Goal: Information Seeking & Learning: Learn about a topic

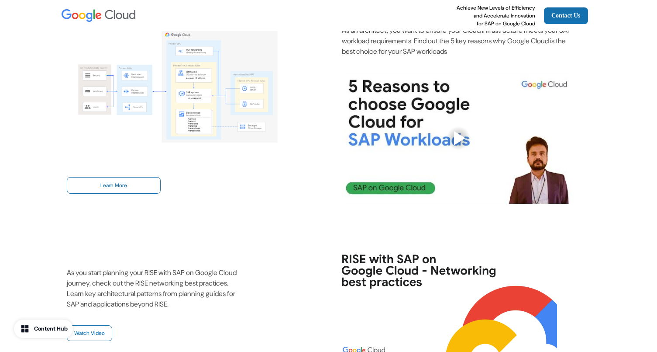
scroll to position [159, 0]
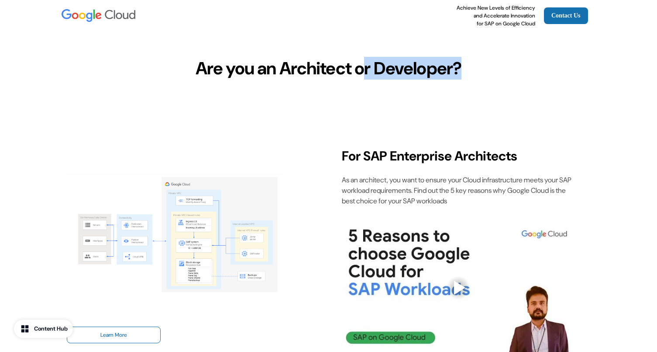
drag, startPoint x: 360, startPoint y: 72, endPoint x: 439, endPoint y: 86, distance: 81.2
click at [439, 86] on div "Are you an Architect or Developer?" at bounding box center [329, 68] width 577 height 74
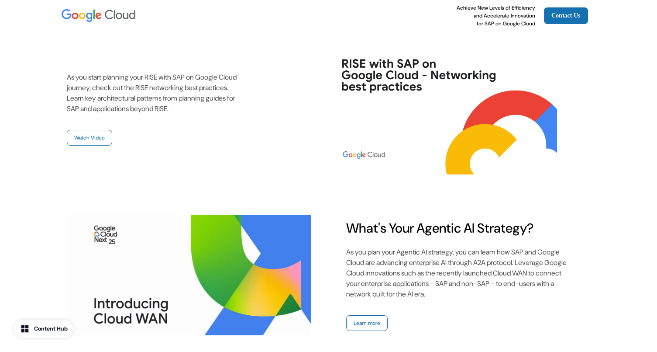
scroll to position [346, 0]
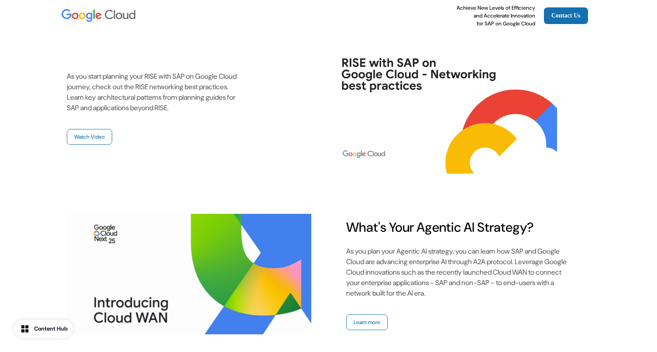
click at [329, 127] on img at bounding box center [441, 107] width 300 height 131
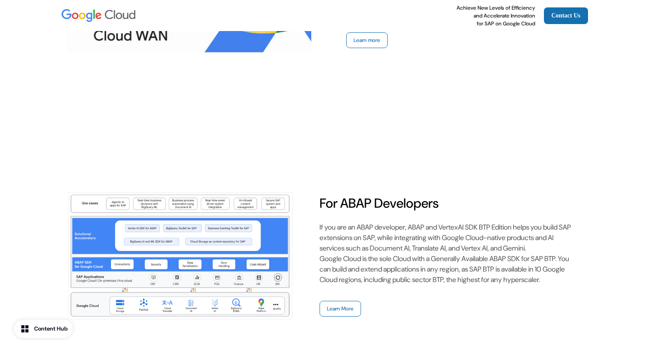
scroll to position [679, 0]
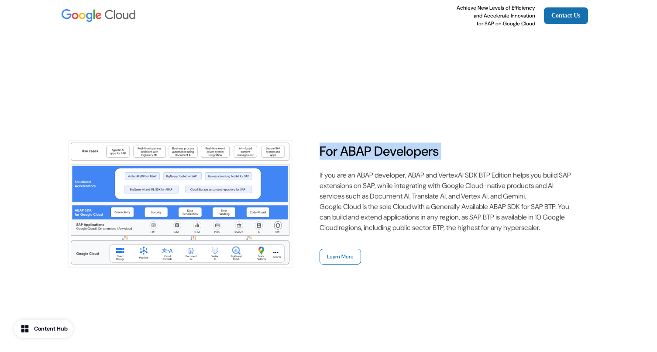
drag, startPoint x: 303, startPoint y: 152, endPoint x: 440, endPoint y: 163, distance: 137.6
click at [440, 163] on div "For ABAP Developers If you are an ABAP developer, ABAP and VertexAI SDK BTP Edi…" at bounding box center [329, 203] width 524 height 227
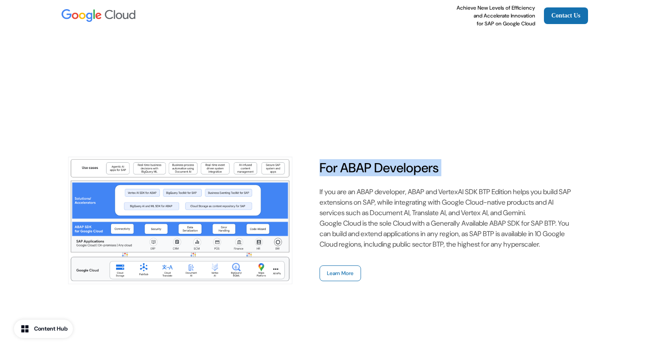
scroll to position [600, 0]
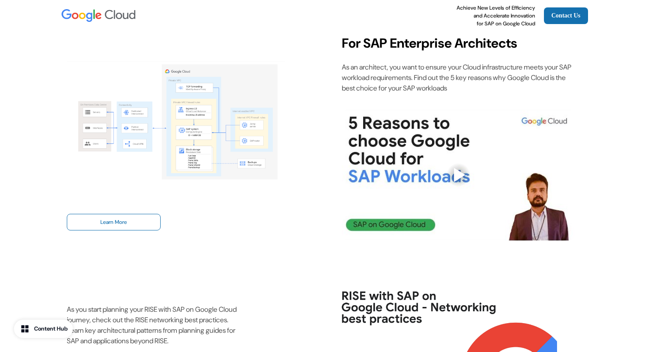
scroll to position [0, 0]
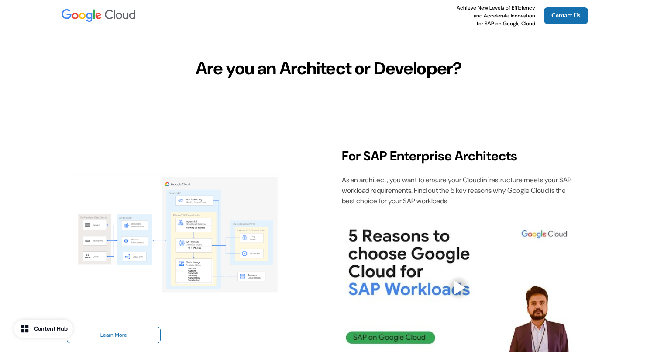
click at [228, 228] on img at bounding box center [176, 234] width 218 height 153
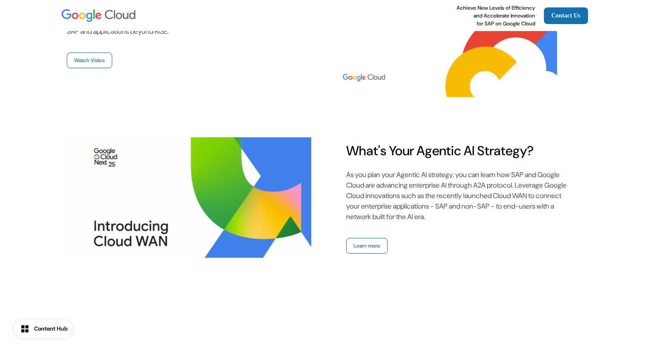
scroll to position [426, 0]
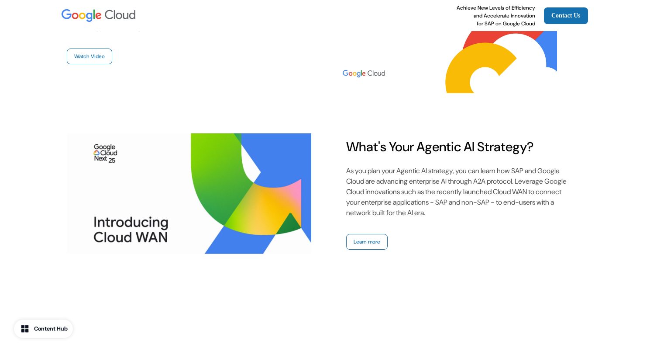
click at [380, 154] on p "What's Your Agentic AI Strategy?" at bounding box center [460, 146] width 229 height 17
drag, startPoint x: 377, startPoint y: 183, endPoint x: 372, endPoint y: 188, distance: 7.2
click at [377, 183] on p "As you plan your Agentic AI strategy, you can learn how SAP and Google Cloud ar…" at bounding box center [460, 192] width 229 height 52
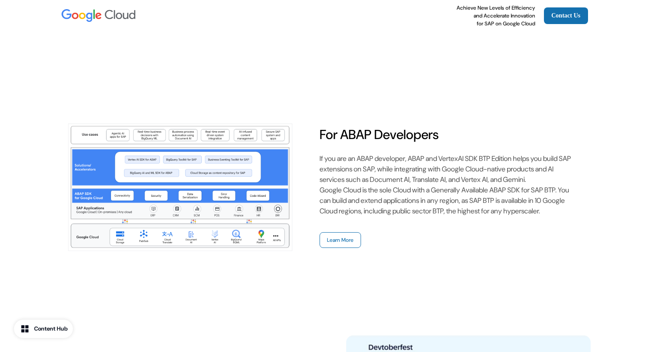
scroll to position [697, 0]
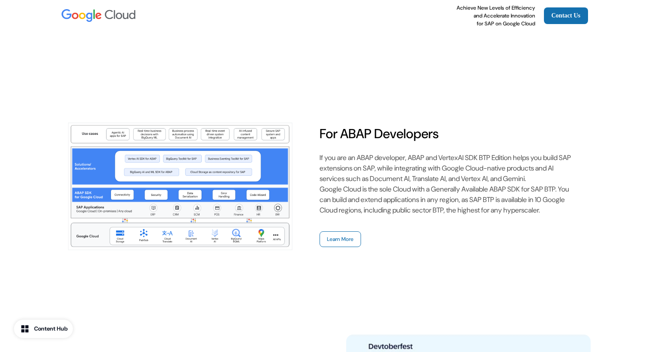
click at [274, 210] on img at bounding box center [180, 185] width 227 height 227
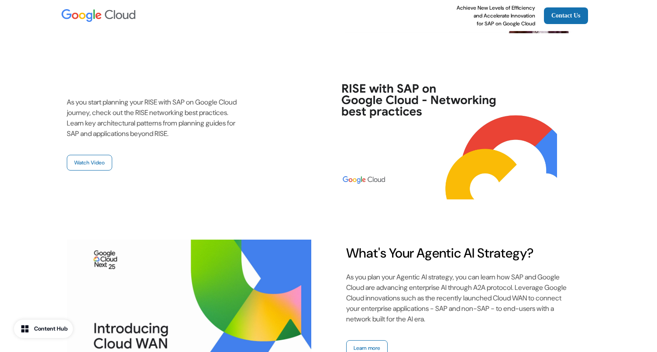
scroll to position [298, 0]
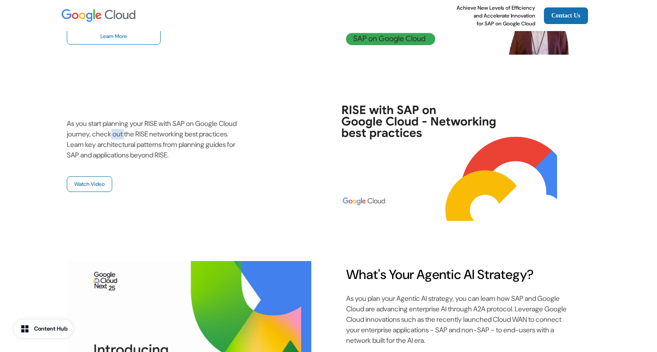
drag, startPoint x: 133, startPoint y: 139, endPoint x: 150, endPoint y: 133, distance: 17.5
click at [149, 133] on p "As you start planning your RISE with SAP on Google Cloud journey, check out the…" at bounding box center [153, 139] width 173 height 42
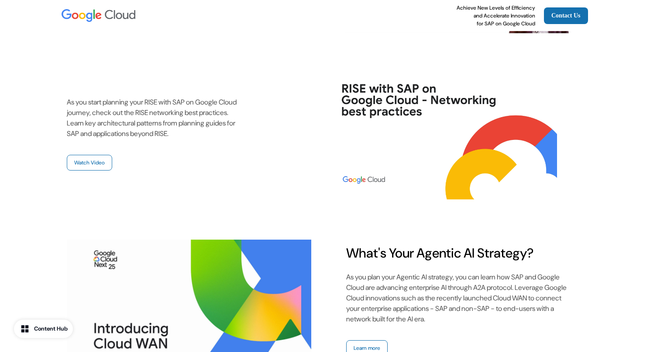
scroll to position [318, 0]
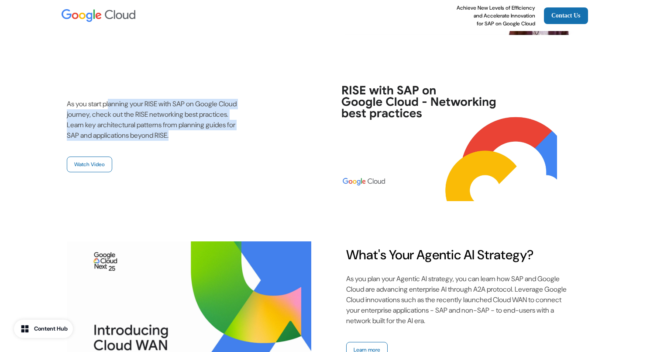
drag, startPoint x: 213, startPoint y: 138, endPoint x: 113, endPoint y: 104, distance: 106.0
click at [112, 104] on p "As you start planning your RISE with SAP on Google Cloud journey, check out the…" at bounding box center [153, 120] width 173 height 42
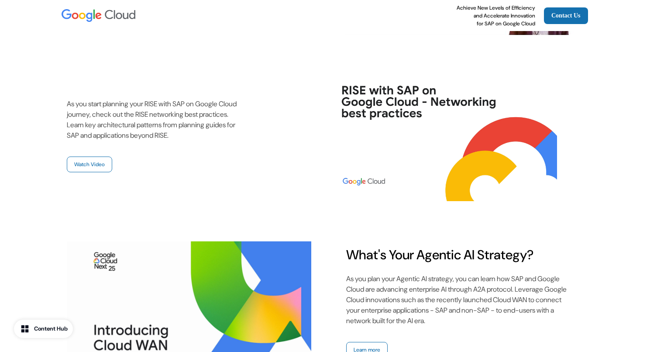
click at [159, 117] on p "As you start planning your RISE with SAP on Google Cloud journey, check out the…" at bounding box center [153, 120] width 173 height 42
click at [159, 104] on p "As you start planning your RISE with SAP on Google Cloud journey, check out the…" at bounding box center [153, 120] width 173 height 42
click at [171, 115] on p "As you start planning your RISE with SAP on Google Cloud journey, check out the…" at bounding box center [153, 120] width 173 height 42
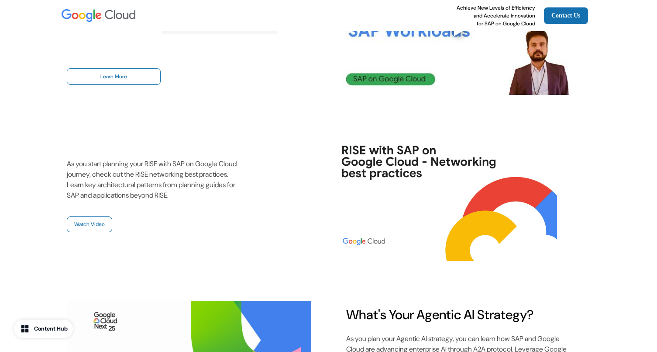
scroll to position [0, 0]
